Goal: Task Accomplishment & Management: Manage account settings

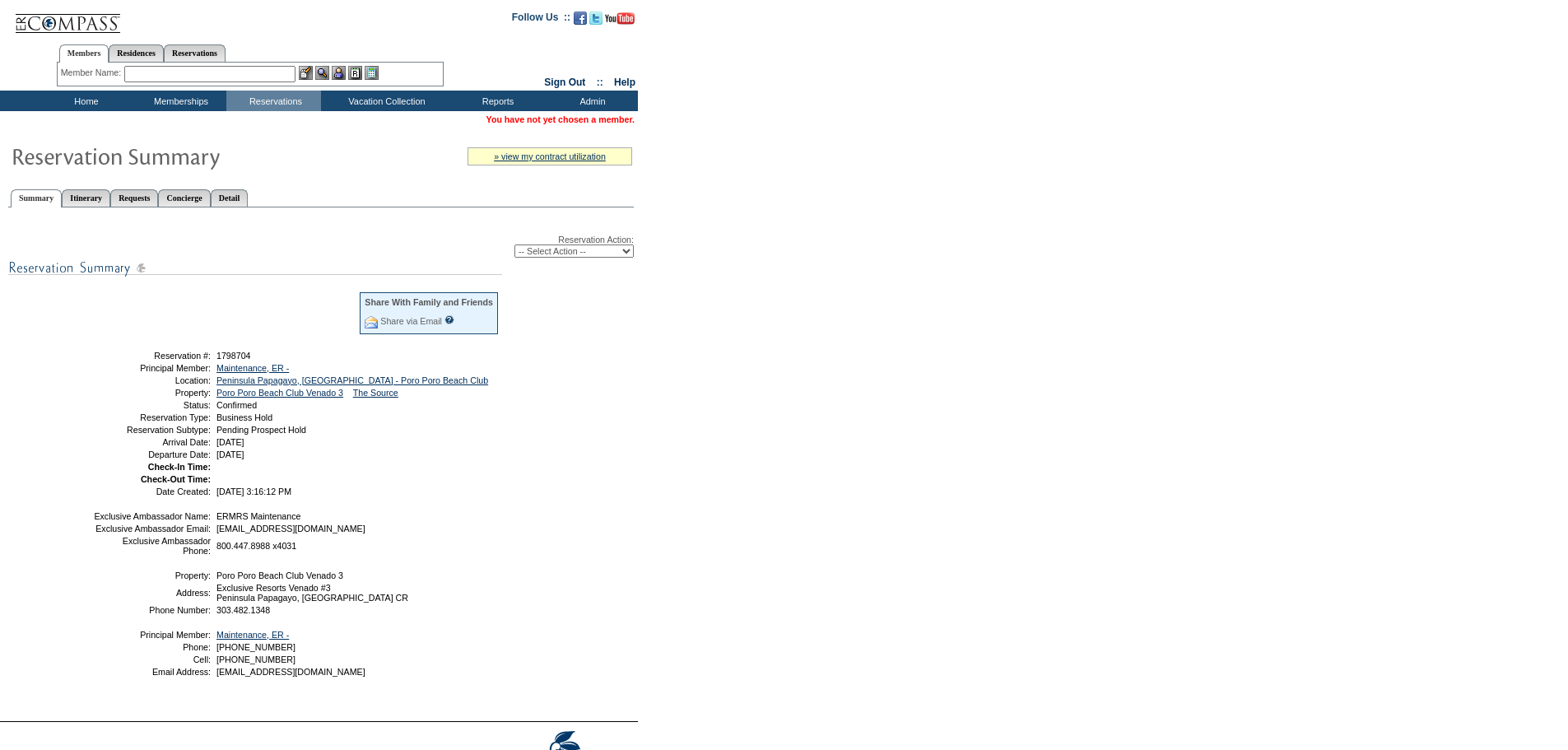
click at [548, 254] on select "-- Select Action -- Modify Reservation Dates Modify Reservation Cost Modify Occ…" at bounding box center [575, 251] width 120 height 13
select select "ChangeCost"
click at [515, 247] on select "-- Select Action -- Modify Reservation Dates Modify Reservation Cost Modify Occ…" at bounding box center [575, 251] width 120 height 13
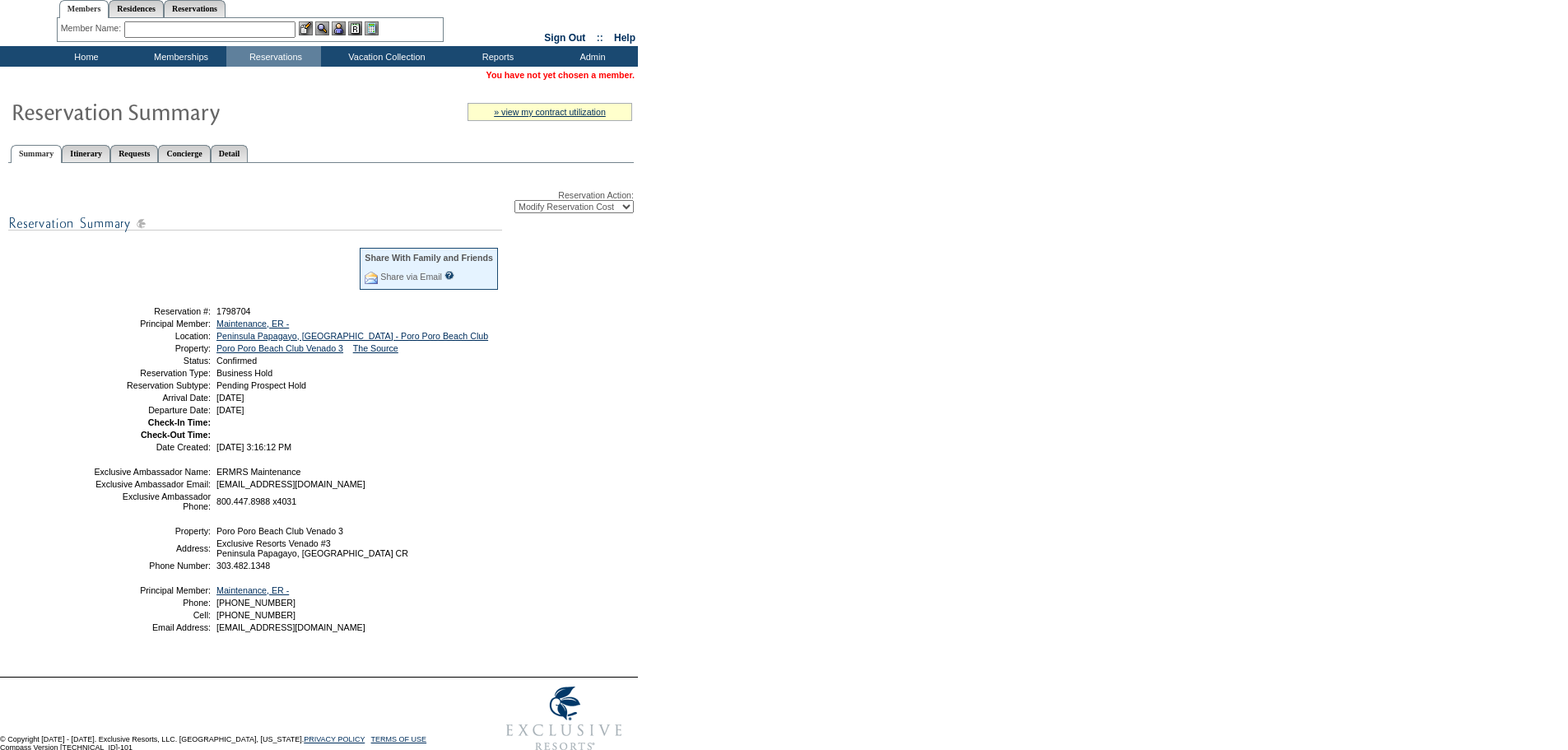
scroll to position [83, 0]
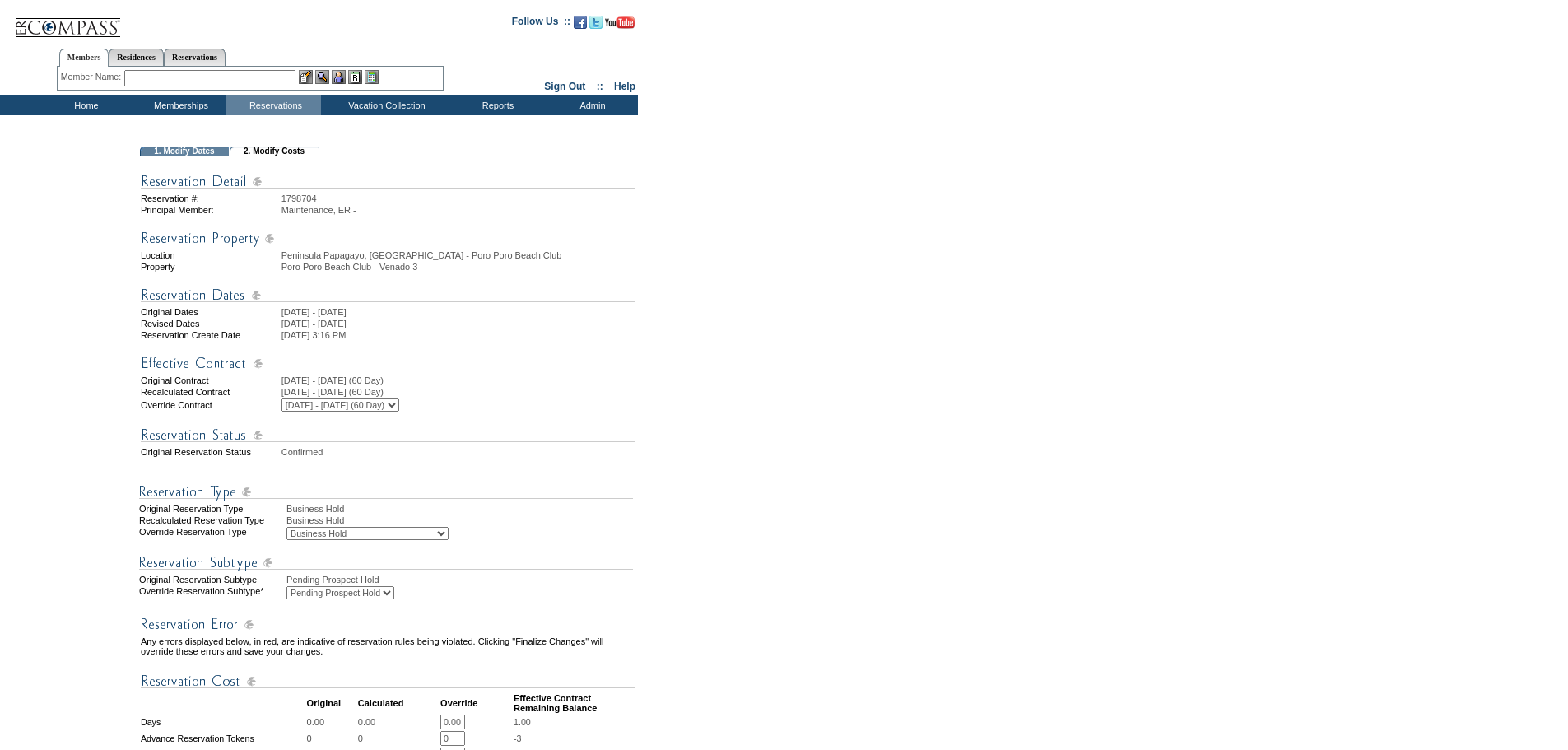
click at [376, 599] on select "Business Hold Pending Prospect Hold" at bounding box center [340, 592] width 108 height 13
select select "PropMaintBusinessHold-BusinessHold"
click at [286, 599] on select "Business Hold Pending Prospect Hold" at bounding box center [340, 592] width 108 height 13
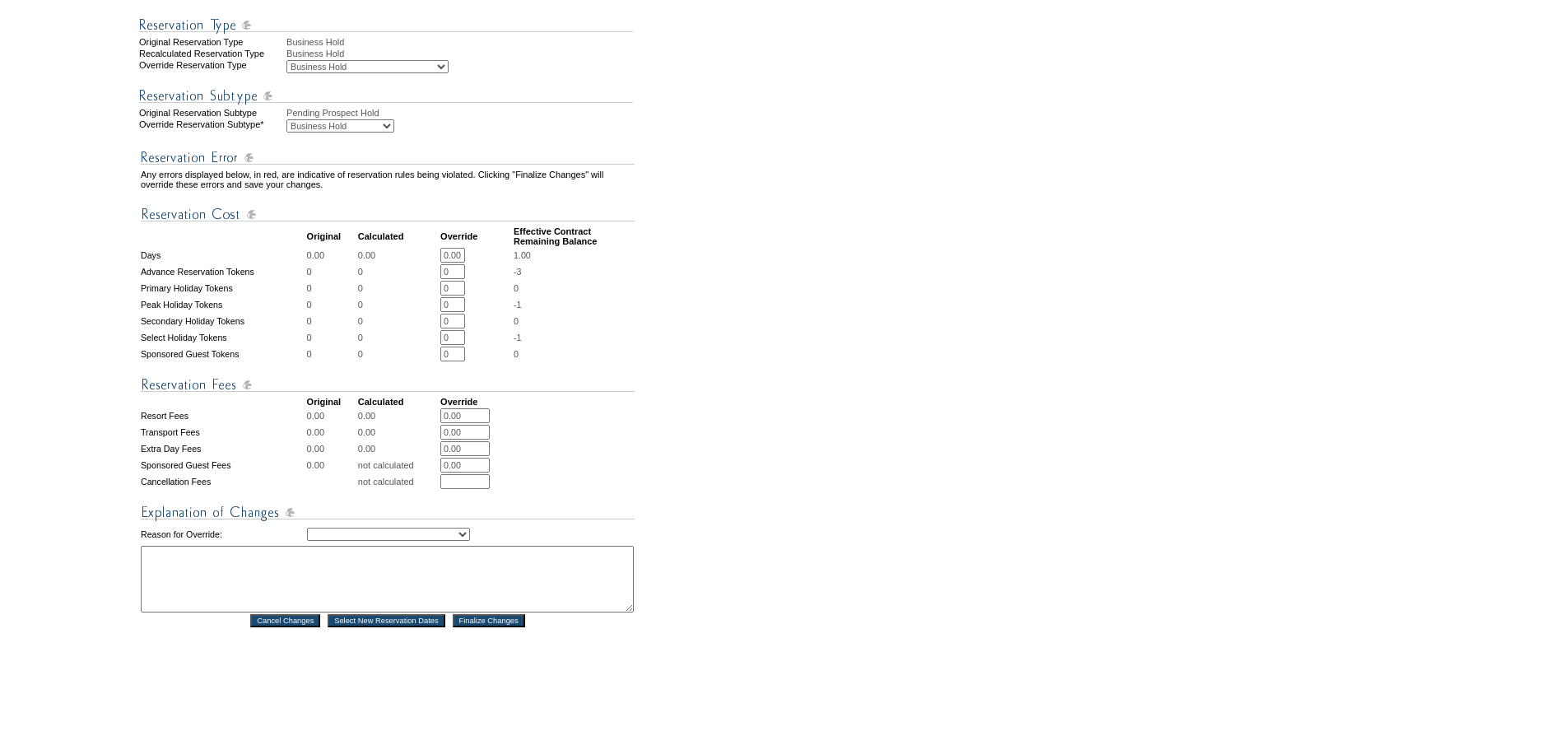
scroll to position [577, 0]
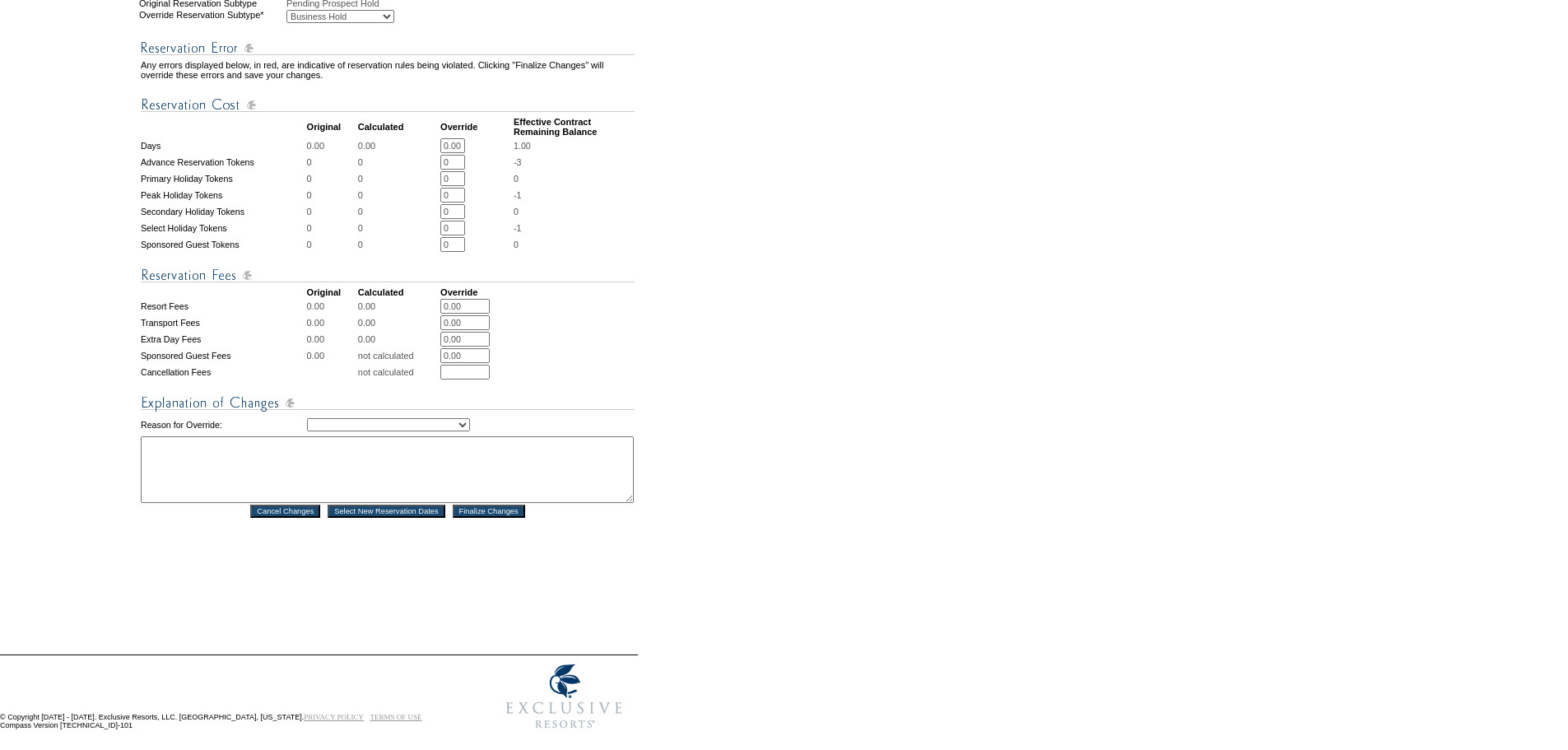
click at [470, 431] on select "Creating Continuous Stay Days Rebooked After Cancellation Editing Occupant Expe…" at bounding box center [388, 424] width 163 height 13
select select "1039"
click at [307, 431] on select "Creating Continuous Stay Days Rebooked After Cancellation Editing Occupant Expe…" at bounding box center [388, 424] width 163 height 13
click at [231, 493] on textarea at bounding box center [387, 470] width 493 height 67
type textarea "tw"
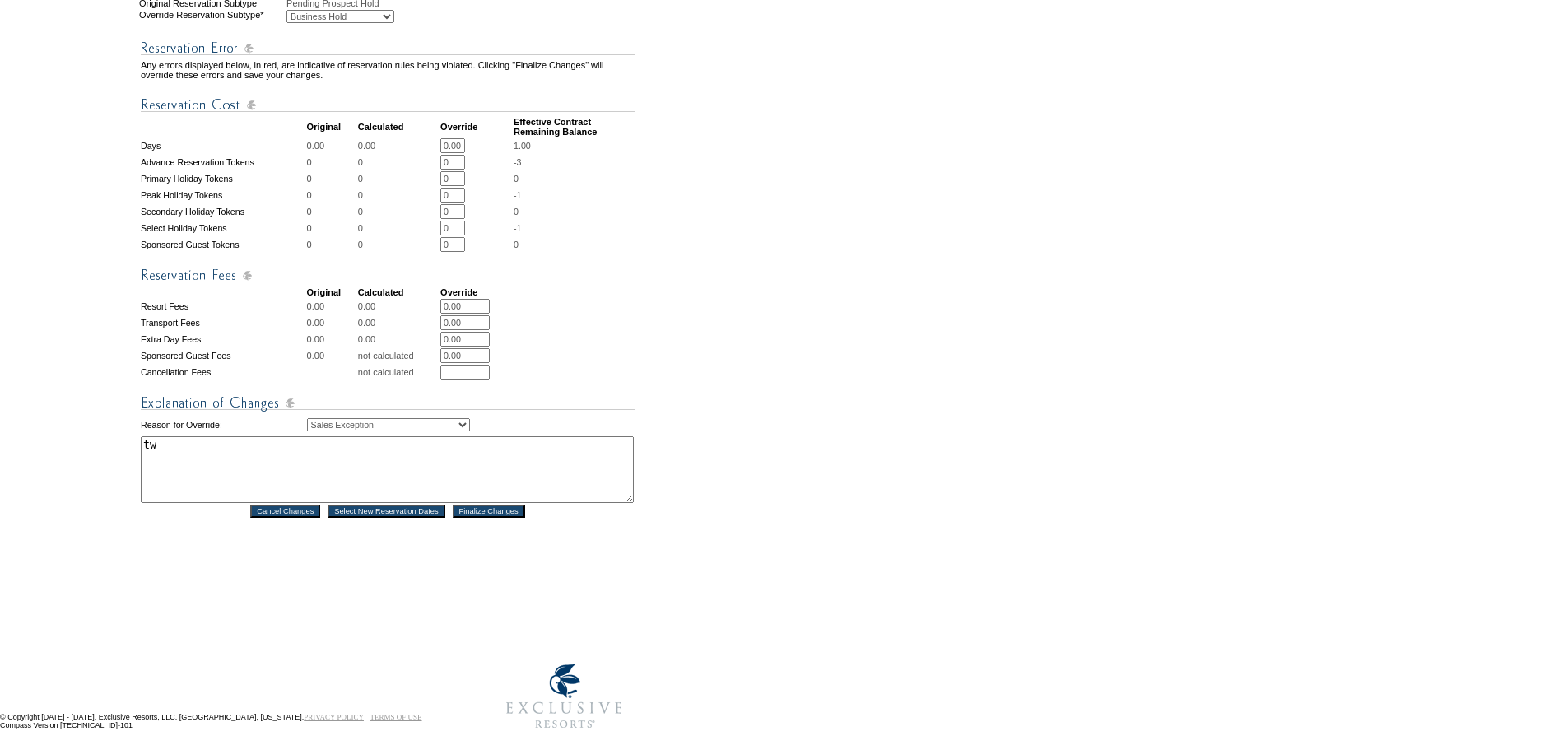
click at [480, 518] on input "Finalize Changes" at bounding box center [488, 511] width 72 height 13
